Goal: Task Accomplishment & Management: Manage account settings

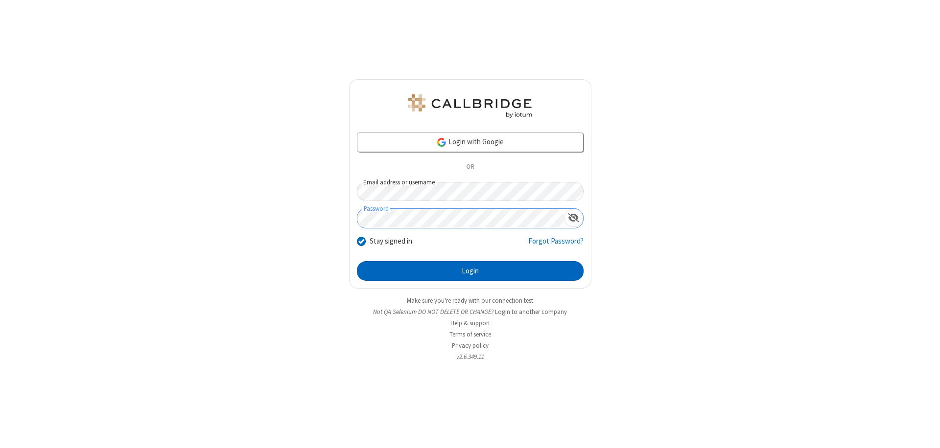
click at [470, 271] on button "Login" at bounding box center [470, 271] width 227 height 20
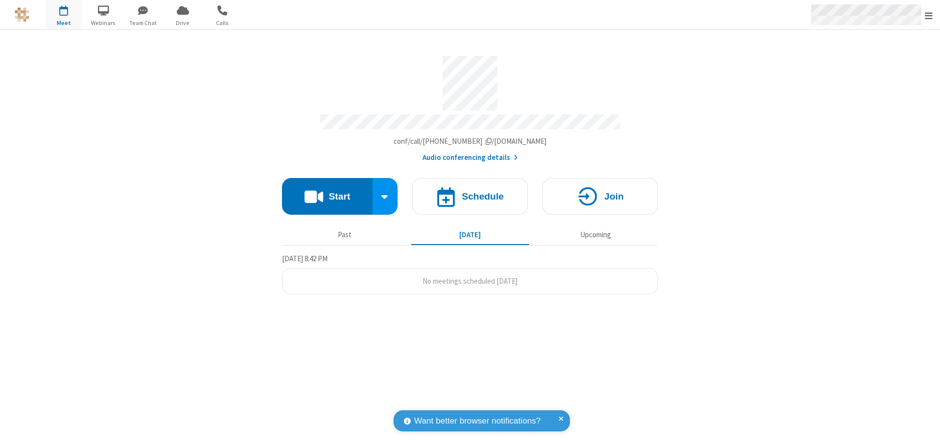
click at [929, 15] on span "Open menu" at bounding box center [929, 16] width 8 height 10
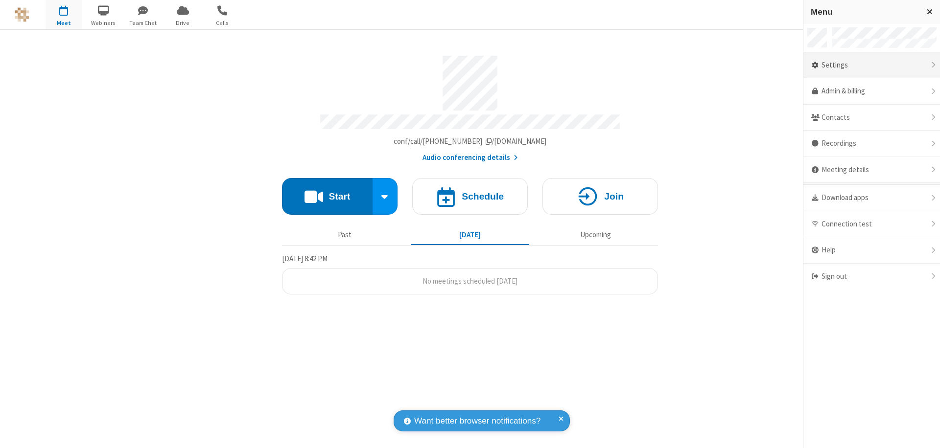
click at [870, 65] on div "Settings" at bounding box center [871, 65] width 137 height 26
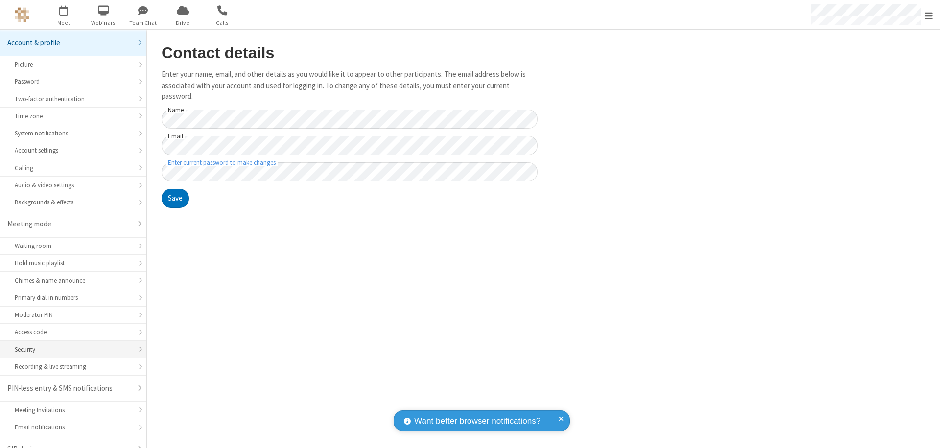
click at [70, 345] on div "Security" at bounding box center [73, 349] width 117 height 9
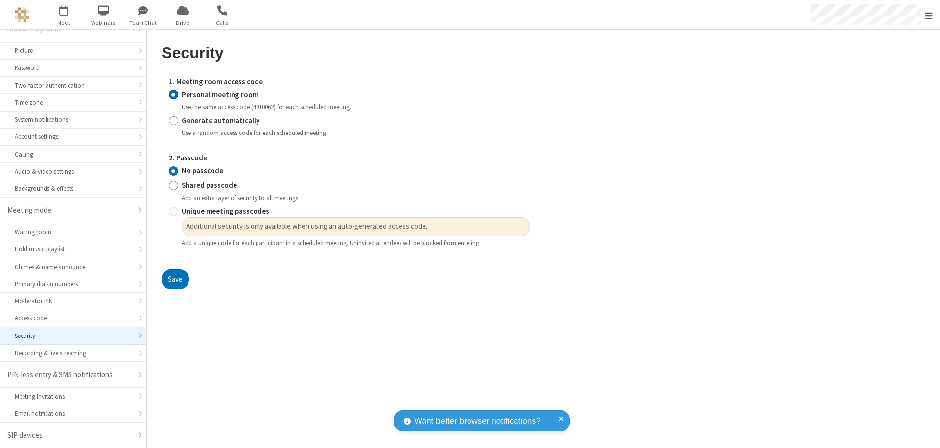
click at [173, 120] on input "Generate automatically" at bounding box center [173, 121] width 9 height 10
radio input "true"
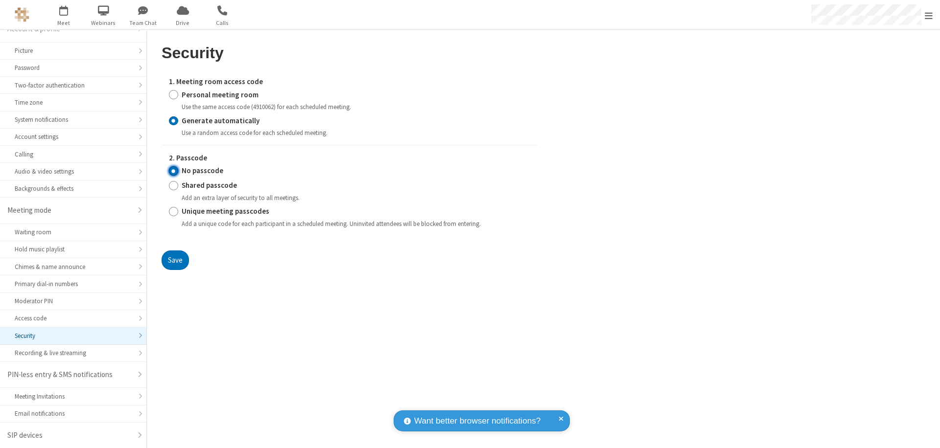
click at [173, 171] on input "No passcode" at bounding box center [173, 171] width 9 height 10
click at [175, 260] on button "Save" at bounding box center [175, 261] width 27 height 20
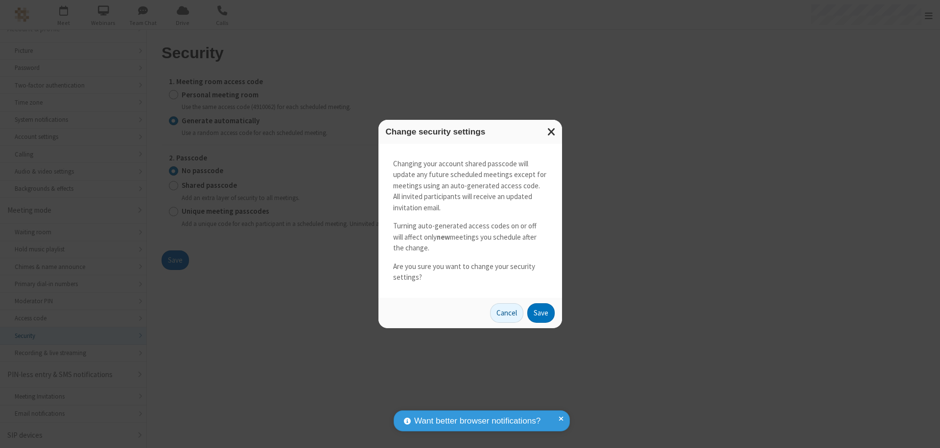
click at [540, 313] on button "Save" at bounding box center [540, 314] width 27 height 20
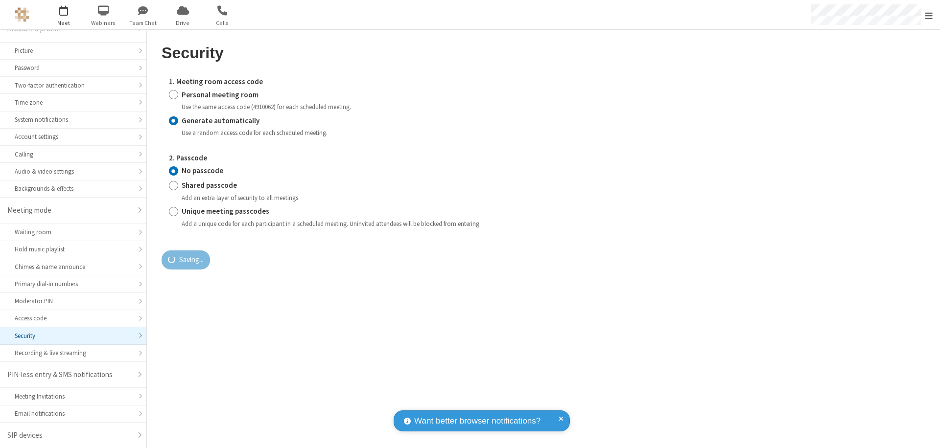
click at [929, 15] on span "Open menu" at bounding box center [929, 16] width 8 height 10
click at [64, 15] on span "button" at bounding box center [64, 10] width 37 height 17
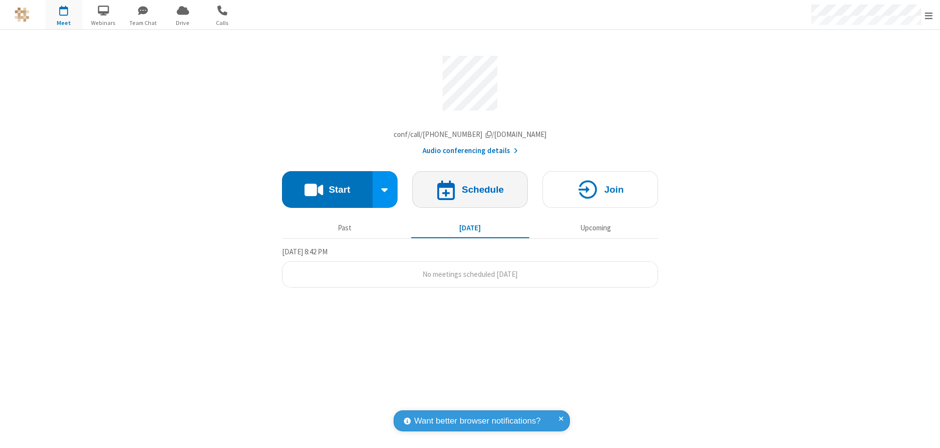
click at [470, 192] on h4 "Schedule" at bounding box center [483, 189] width 42 height 9
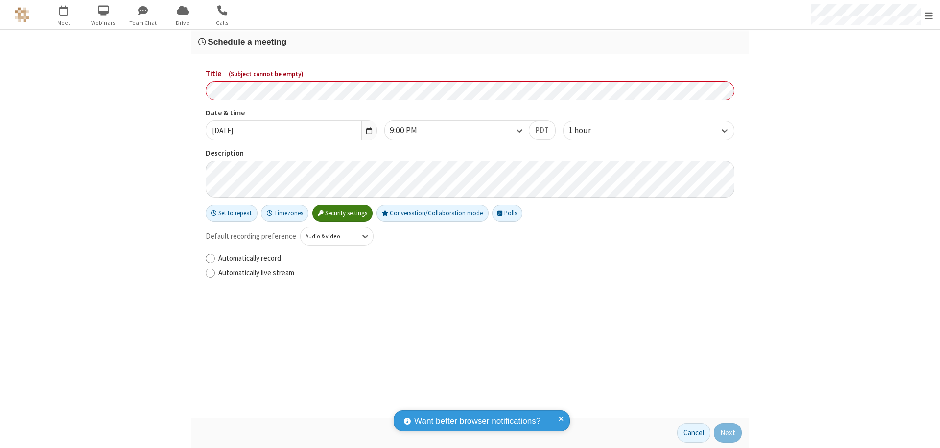
click at [470, 42] on h3 "Schedule a meeting" at bounding box center [469, 41] width 543 height 9
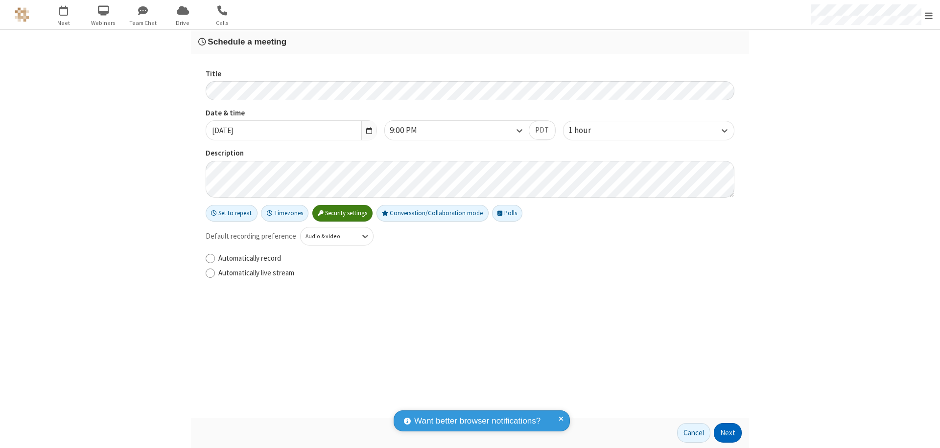
click at [728, 433] on button "Next" at bounding box center [728, 433] width 28 height 20
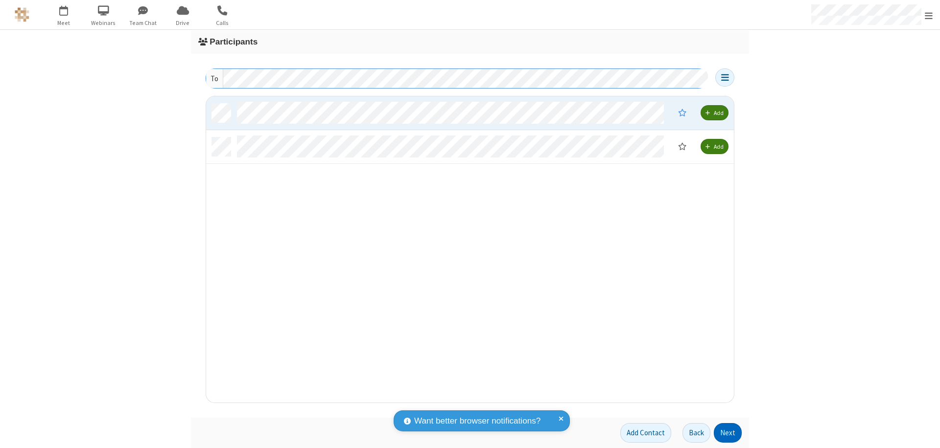
click at [728, 433] on button "Next" at bounding box center [728, 433] width 28 height 20
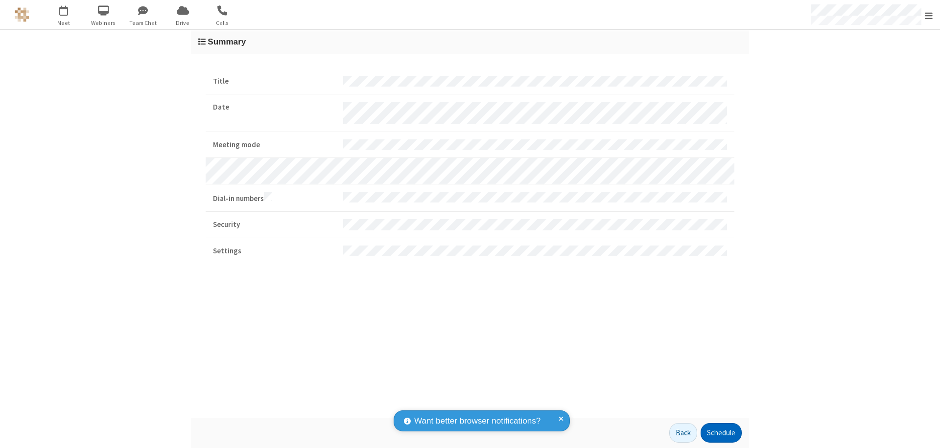
click at [721, 433] on button "Schedule" at bounding box center [720, 433] width 41 height 20
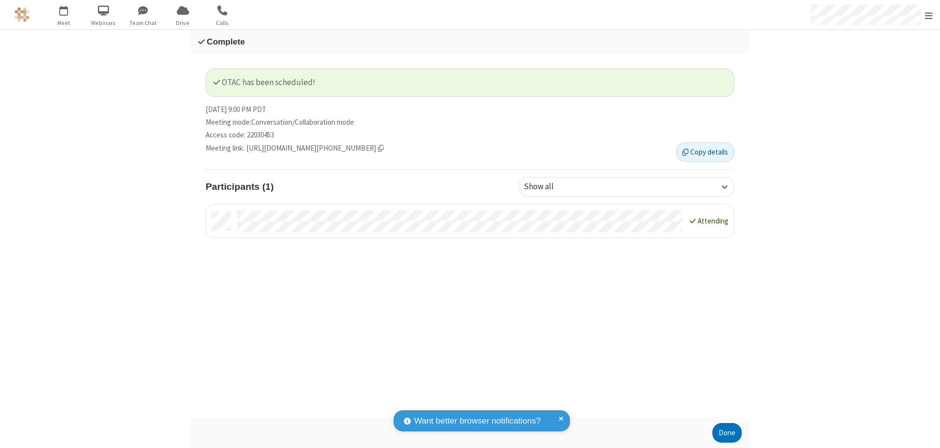
click at [727, 433] on button "Done" at bounding box center [726, 433] width 29 height 20
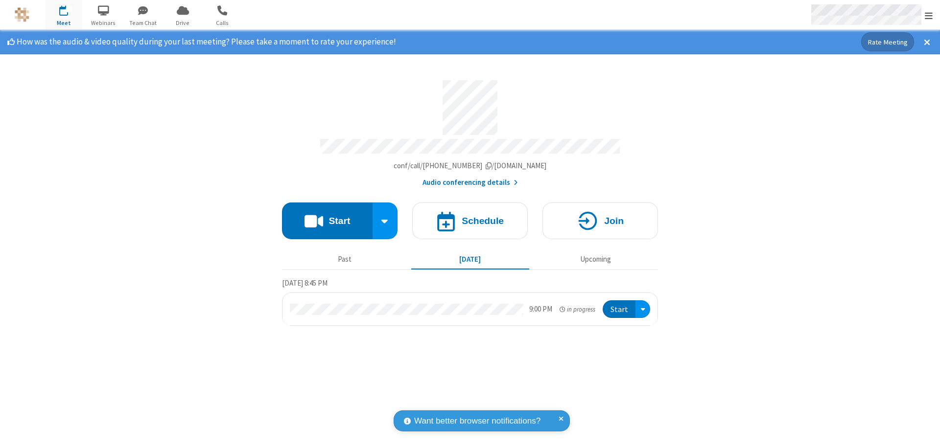
click at [929, 15] on span "Open menu" at bounding box center [929, 16] width 8 height 10
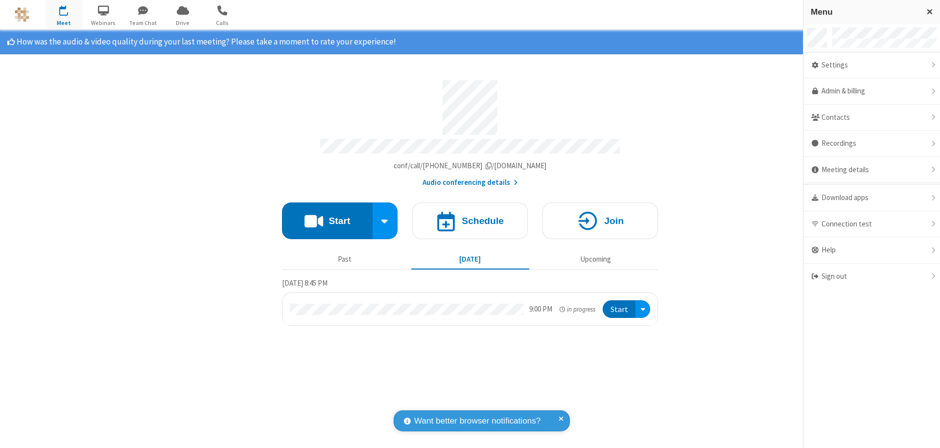
click at [887, 65] on div "Settings" at bounding box center [871, 65] width 137 height 26
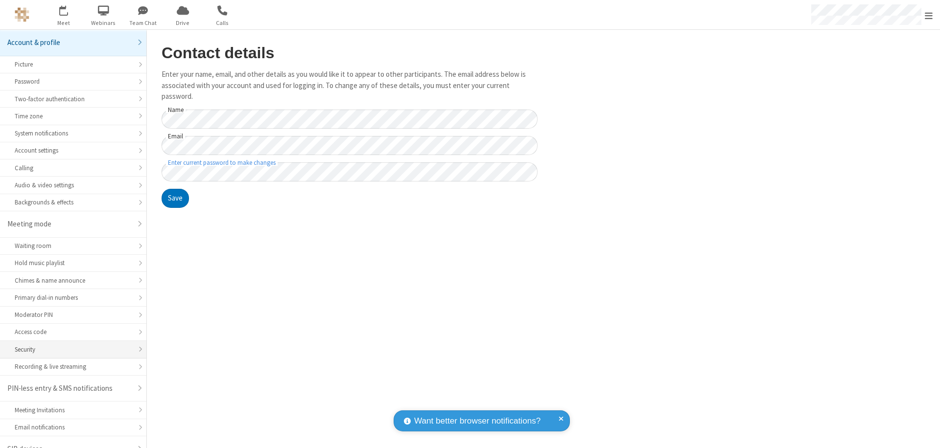
click at [70, 345] on div "Security" at bounding box center [73, 349] width 117 height 9
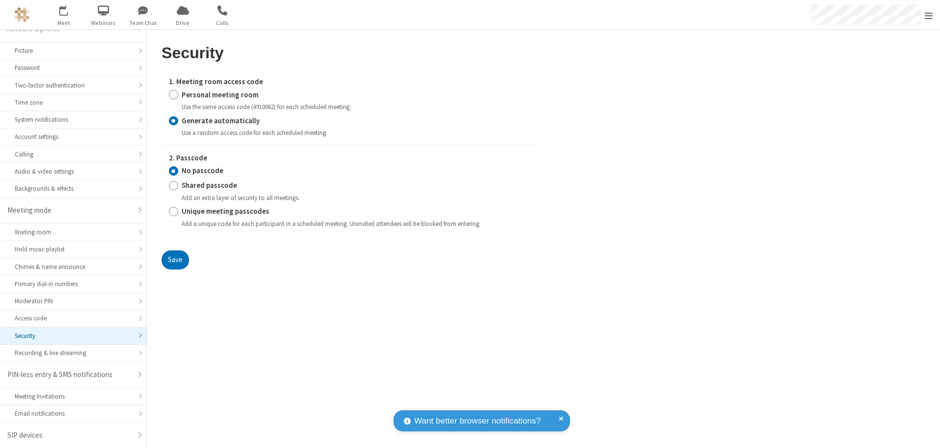
click at [173, 94] on input "Personal meeting room" at bounding box center [173, 95] width 9 height 10
radio input "true"
click at [173, 171] on input "No passcode" at bounding box center [173, 171] width 9 height 10
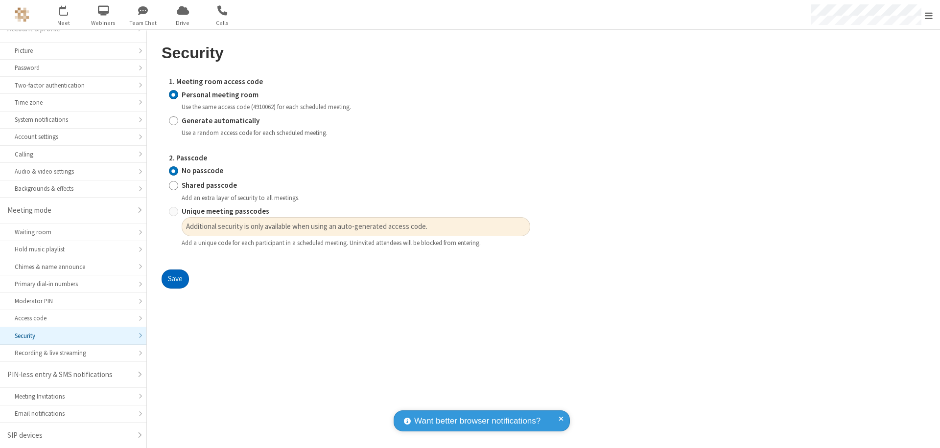
click at [175, 280] on button "Save" at bounding box center [175, 280] width 27 height 20
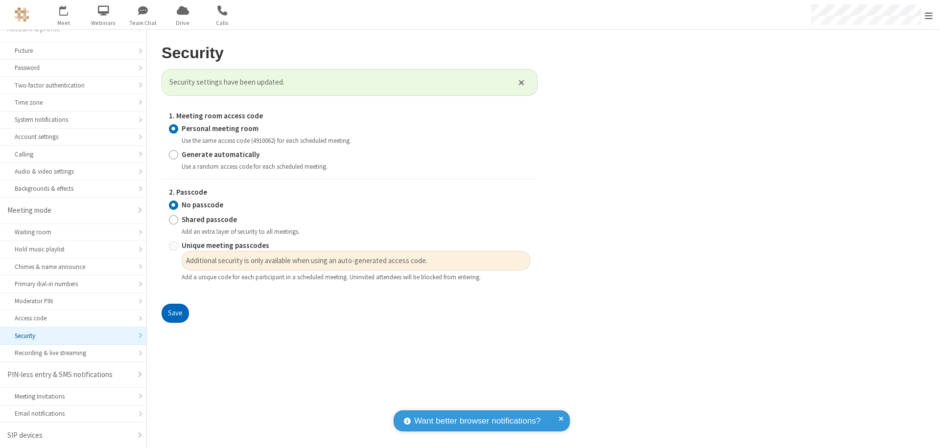
click at [929, 15] on span "Open menu" at bounding box center [929, 16] width 8 height 10
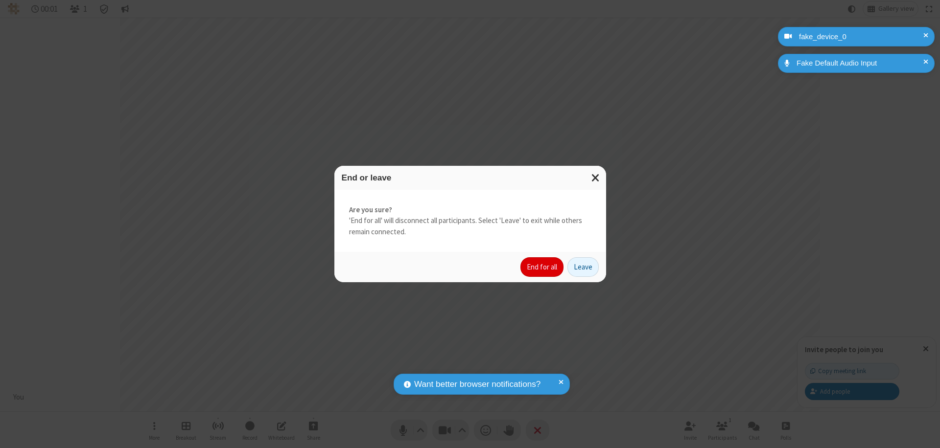
click at [542, 267] on button "End for all" at bounding box center [541, 267] width 43 height 20
